Goal: Task Accomplishment & Management: Use online tool/utility

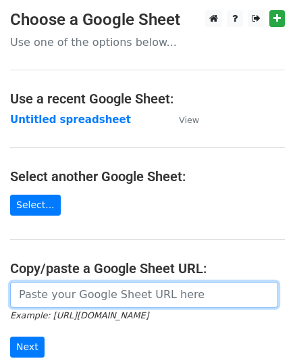
click at [36, 292] on input "url" at bounding box center [144, 295] width 268 height 26
click at [36, 293] on input "url" at bounding box center [144, 295] width 268 height 26
click at [82, 287] on input "url" at bounding box center [144, 295] width 268 height 26
paste input "[URL][DOMAIN_NAME]"
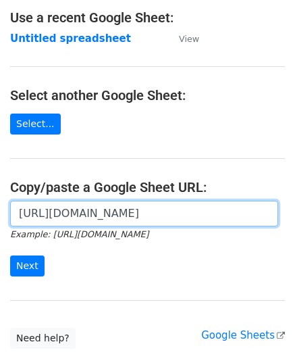
scroll to position [172, 0]
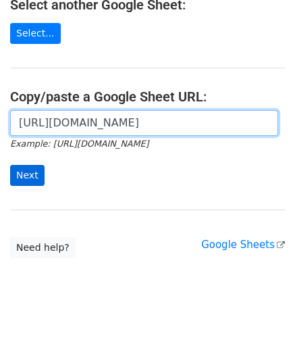
type input "[URL][DOMAIN_NAME]"
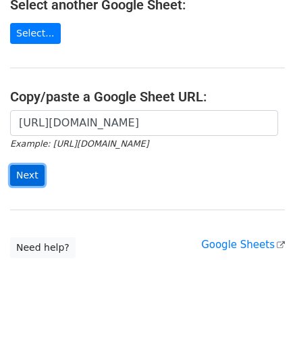
click at [28, 166] on input "Next" at bounding box center [27, 175] width 34 height 21
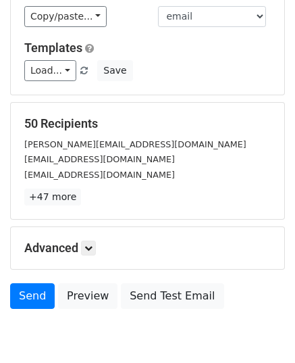
scroll to position [160, 0]
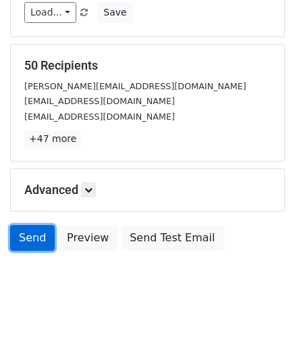
click at [36, 242] on link "Send" at bounding box center [32, 238] width 45 height 26
